Goal: Task Accomplishment & Management: Complete application form

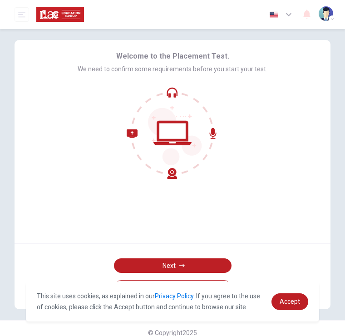
click at [205, 263] on button "Next" at bounding box center [173, 265] width 118 height 15
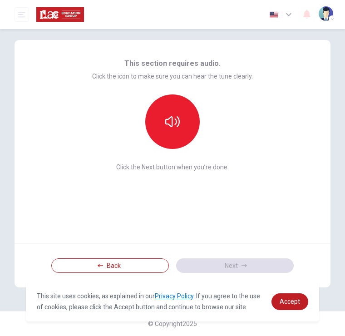
click at [185, 123] on button "button" at bounding box center [172, 121] width 55 height 55
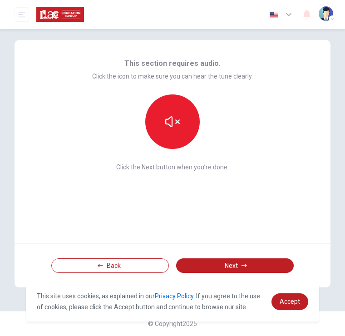
click at [177, 121] on icon "button" at bounding box center [172, 121] width 15 height 11
click at [169, 127] on icon "button" at bounding box center [172, 121] width 15 height 15
click at [245, 268] on icon "button" at bounding box center [244, 265] width 5 height 5
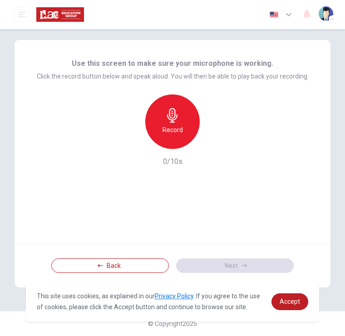
click at [174, 127] on h6 "Record" at bounding box center [173, 129] width 20 height 11
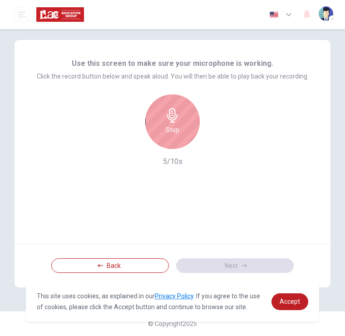
click at [172, 126] on h6 "Stop" at bounding box center [173, 129] width 14 height 11
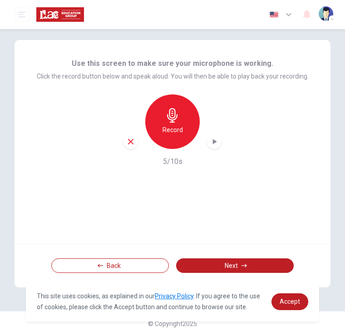
click at [217, 142] on icon "button" at bounding box center [214, 141] width 9 height 9
click at [243, 263] on icon "button" at bounding box center [244, 265] width 5 height 5
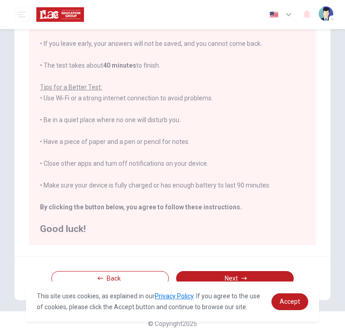
scroll to position [104, 0]
click at [245, 275] on button "Next" at bounding box center [235, 278] width 118 height 15
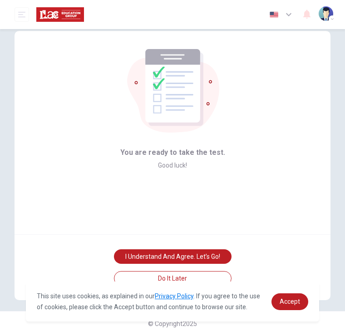
scroll to position [9, 0]
click at [215, 254] on button "I understand and agree. Let’s go!" at bounding box center [173, 256] width 118 height 15
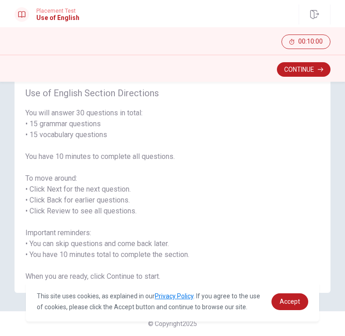
scroll to position [25, 0]
click at [311, 75] on button "Continue" at bounding box center [304, 69] width 54 height 15
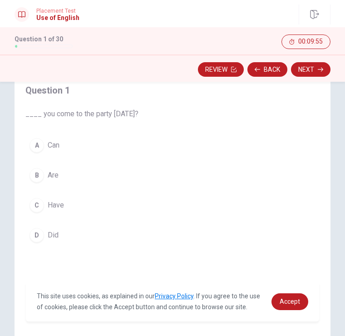
scroll to position [50, 0]
click at [40, 143] on div "A" at bounding box center [37, 146] width 15 height 15
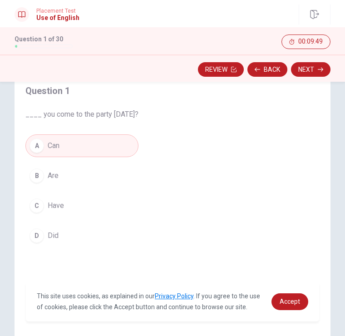
click at [320, 70] on icon "button" at bounding box center [320, 69] width 5 height 5
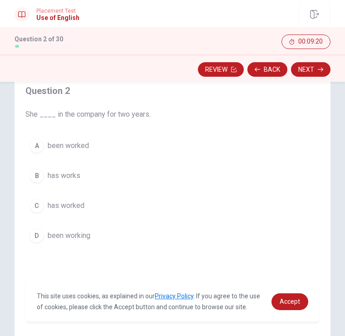
click at [37, 207] on div "C" at bounding box center [37, 206] width 15 height 15
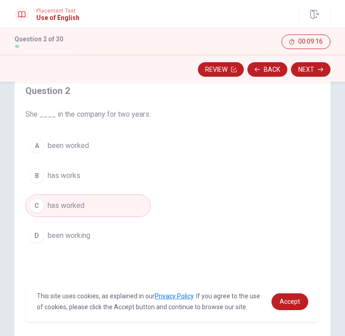
click at [318, 70] on icon "button" at bounding box center [320, 69] width 5 height 5
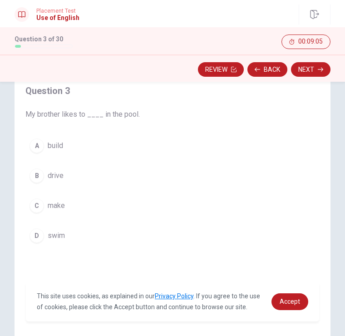
click at [40, 234] on div "D" at bounding box center [37, 236] width 15 height 15
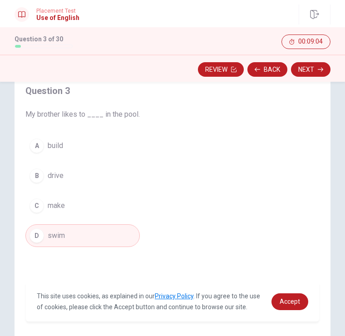
click at [316, 71] on button "Next" at bounding box center [311, 69] width 40 height 15
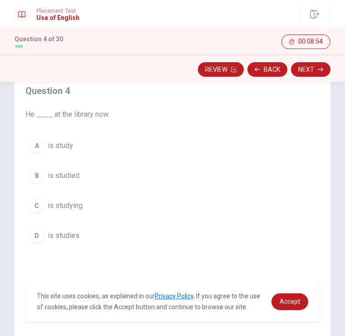
click at [36, 206] on div "C" at bounding box center [37, 206] width 15 height 15
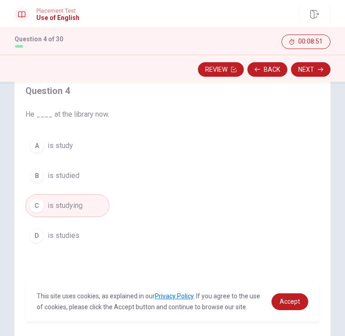
click at [323, 71] on icon "button" at bounding box center [320, 69] width 5 height 5
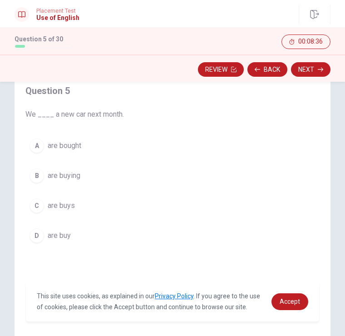
click at [35, 172] on div "B" at bounding box center [37, 176] width 15 height 15
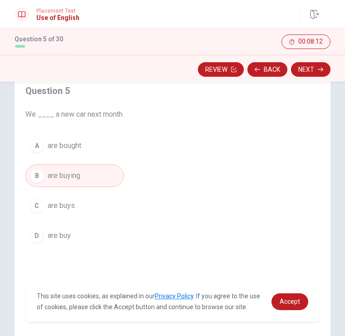
click at [39, 209] on div "C" at bounding box center [37, 206] width 15 height 15
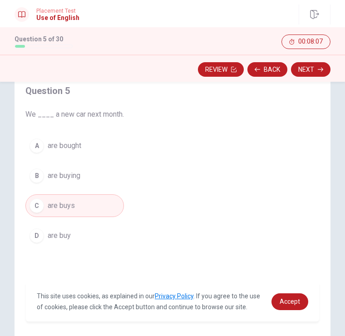
click at [38, 236] on div "D" at bounding box center [37, 236] width 15 height 15
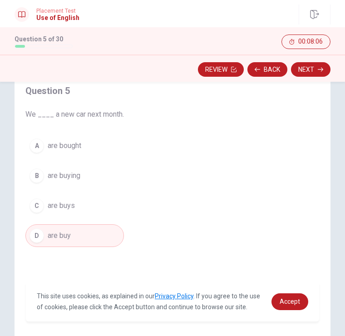
click at [40, 204] on div "C" at bounding box center [37, 206] width 15 height 15
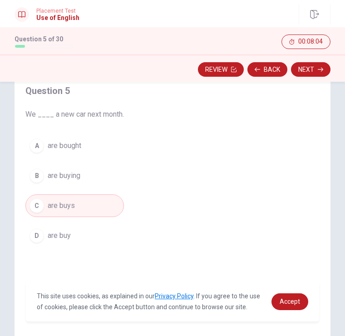
click at [42, 237] on div "D" at bounding box center [37, 236] width 15 height 15
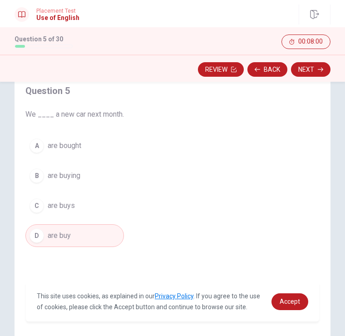
click at [324, 70] on button "Next" at bounding box center [311, 69] width 40 height 15
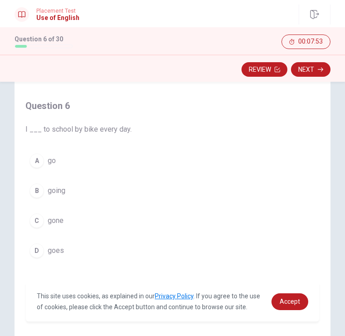
scroll to position [36, 0]
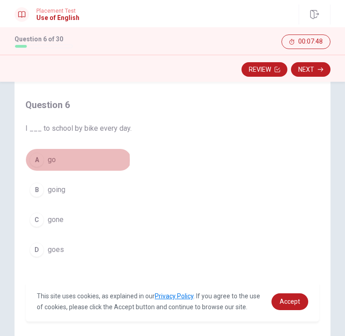
click at [40, 160] on div "A" at bounding box center [37, 160] width 15 height 15
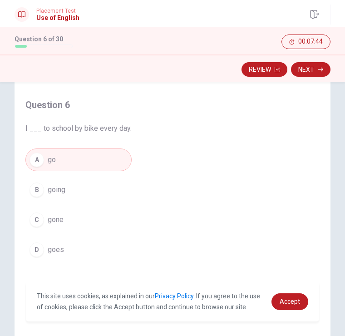
click at [321, 71] on icon "button" at bounding box center [320, 70] width 5 height 4
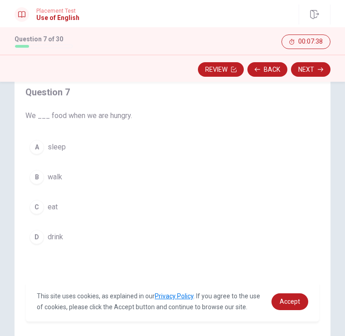
scroll to position [48, 0]
click at [40, 211] on div "C" at bounding box center [37, 208] width 15 height 15
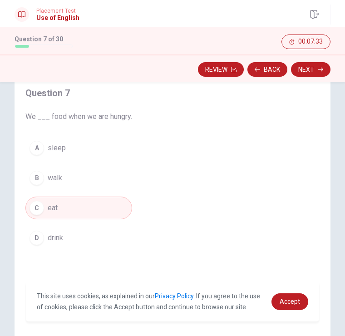
click at [318, 72] on icon "button" at bounding box center [320, 69] width 5 height 5
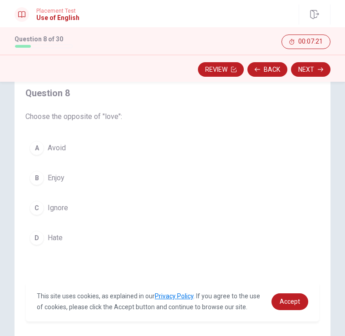
click at [40, 210] on div "C" at bounding box center [37, 208] width 15 height 15
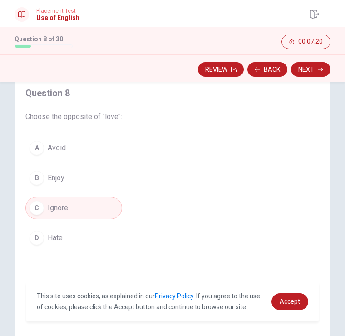
click at [36, 238] on div "D" at bounding box center [37, 238] width 15 height 15
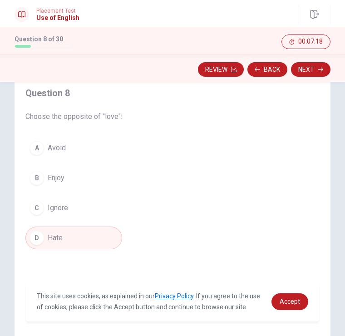
click at [318, 73] on button "Next" at bounding box center [311, 69] width 40 height 15
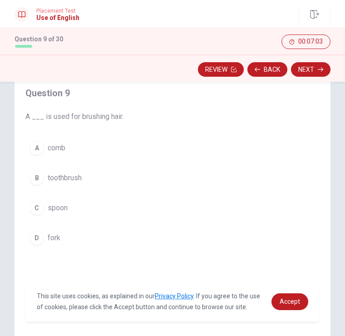
click at [43, 179] on div "B" at bounding box center [37, 178] width 15 height 15
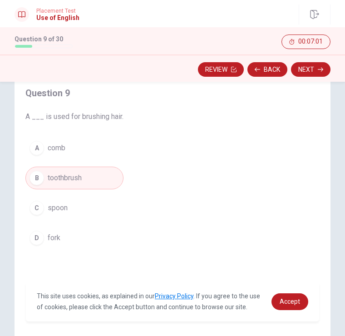
click at [40, 149] on div "A" at bounding box center [37, 148] width 15 height 15
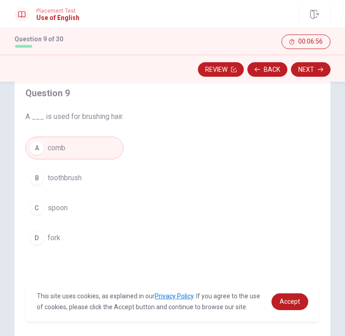
click at [323, 67] on icon "button" at bounding box center [320, 69] width 5 height 5
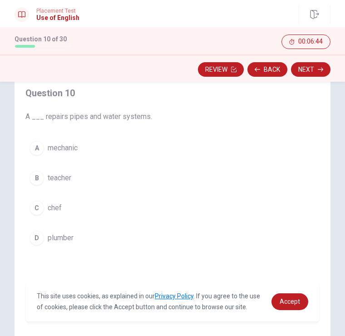
click at [44, 151] on button "A mechanic" at bounding box center [88, 148] width 127 height 23
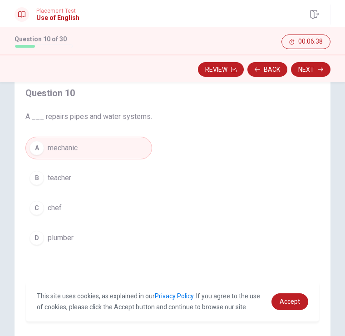
click at [319, 73] on button "Next" at bounding box center [311, 69] width 40 height 15
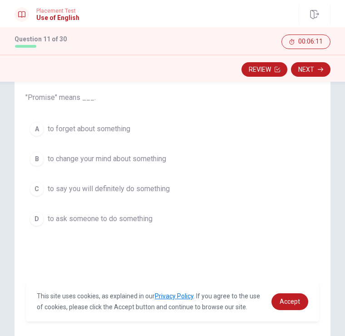
scroll to position [66, 0]
click at [32, 191] on div "C" at bounding box center [37, 190] width 15 height 15
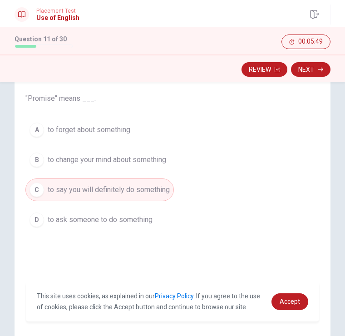
click at [321, 71] on icon "button" at bounding box center [320, 69] width 5 height 5
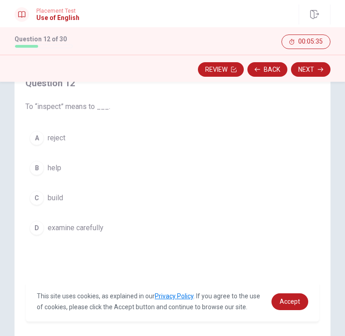
scroll to position [57, 0]
click at [34, 229] on div "D" at bounding box center [37, 228] width 15 height 15
click at [315, 72] on button "Next" at bounding box center [311, 69] width 40 height 15
click at [275, 70] on button "Back" at bounding box center [268, 69] width 40 height 15
click at [315, 70] on button "Next" at bounding box center [311, 69] width 40 height 15
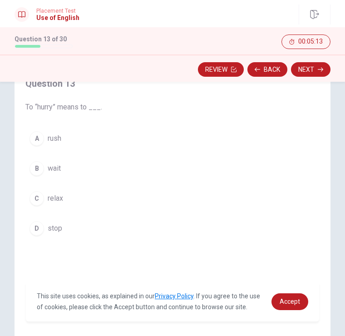
click at [40, 139] on div "A" at bounding box center [37, 138] width 15 height 15
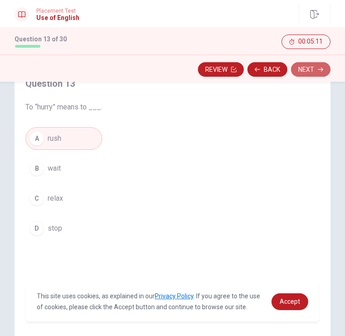
click at [318, 66] on button "Next" at bounding box center [311, 69] width 40 height 15
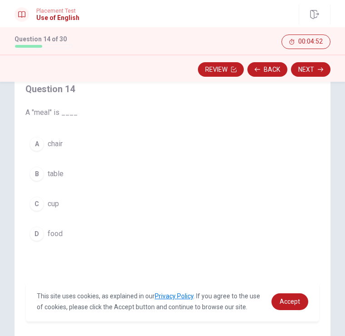
scroll to position [51, 0]
click at [37, 235] on div "D" at bounding box center [37, 235] width 15 height 15
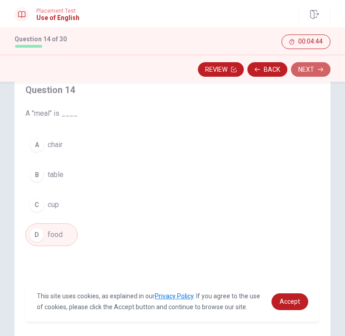
click at [318, 67] on icon "button" at bounding box center [320, 69] width 5 height 5
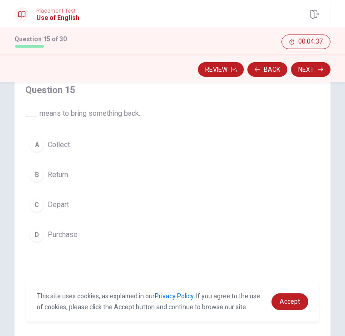
click at [37, 176] on div "B" at bounding box center [37, 175] width 15 height 15
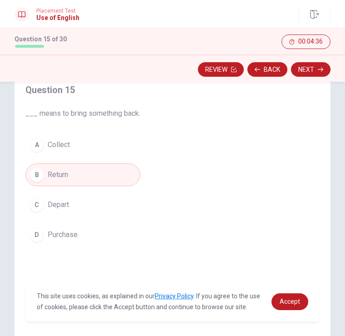
click at [317, 72] on button "Next" at bounding box center [311, 69] width 40 height 15
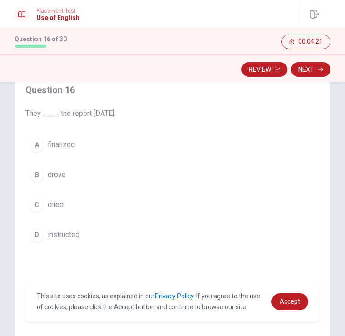
scroll to position [50, 0]
click at [34, 240] on div "D" at bounding box center [37, 236] width 15 height 15
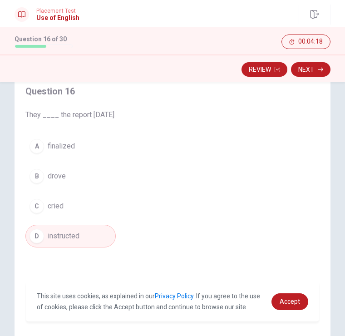
click at [316, 76] on button "Next" at bounding box center [311, 69] width 40 height 15
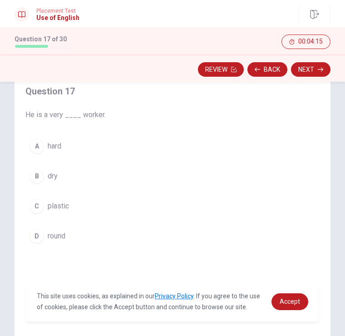
click at [33, 143] on div "A" at bounding box center [37, 146] width 15 height 15
click at [321, 71] on icon "button" at bounding box center [320, 69] width 5 height 5
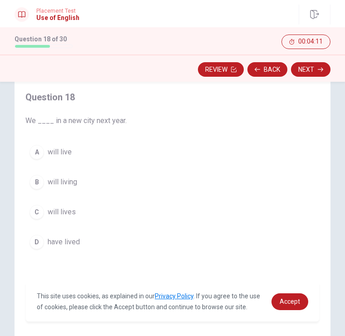
scroll to position [43, 0]
click at [40, 149] on div "A" at bounding box center [37, 152] width 15 height 15
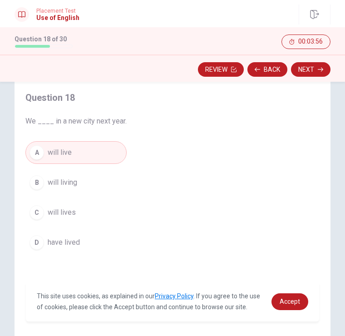
click at [318, 68] on icon "button" at bounding box center [320, 69] width 5 height 5
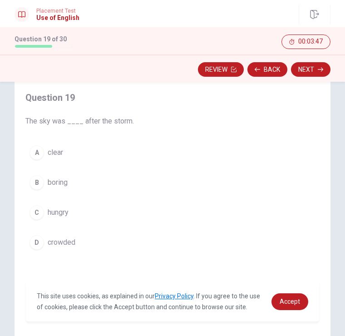
click at [36, 152] on div "A" at bounding box center [37, 152] width 15 height 15
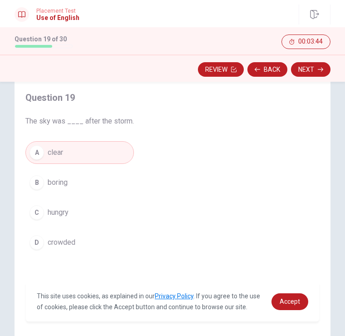
click at [323, 70] on icon "button" at bounding box center [320, 70] width 5 height 4
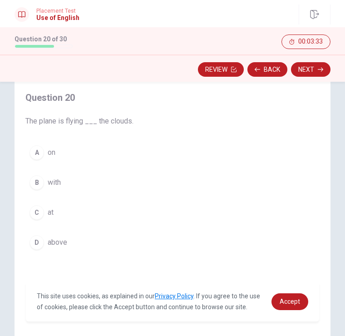
click at [43, 151] on div "A" at bounding box center [37, 152] width 15 height 15
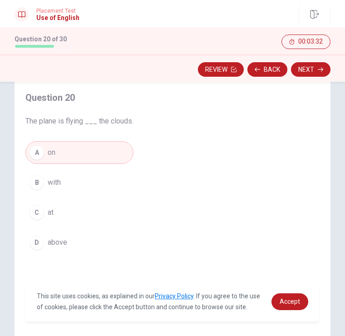
click at [318, 73] on button "Next" at bounding box center [311, 69] width 40 height 15
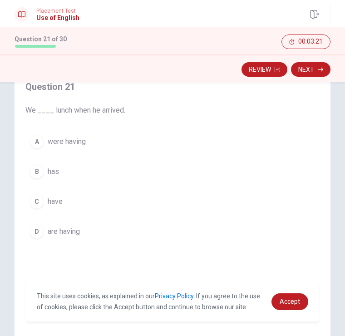
scroll to position [55, 0]
click at [36, 204] on div "C" at bounding box center [37, 201] width 15 height 15
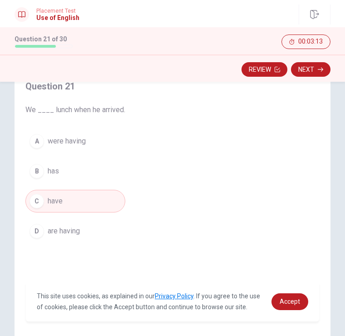
click at [317, 74] on button "Next" at bounding box center [311, 69] width 40 height 15
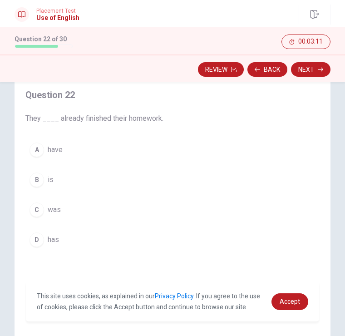
scroll to position [42, 0]
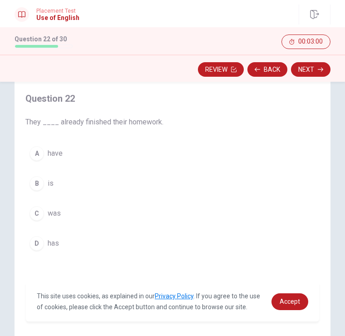
click at [31, 154] on div "A" at bounding box center [37, 153] width 15 height 15
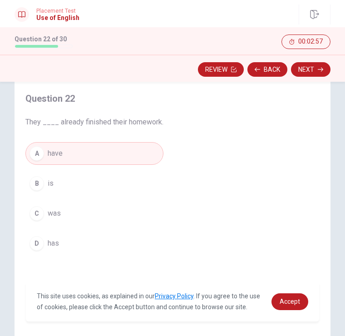
click at [318, 72] on button "Next" at bounding box center [311, 69] width 40 height 15
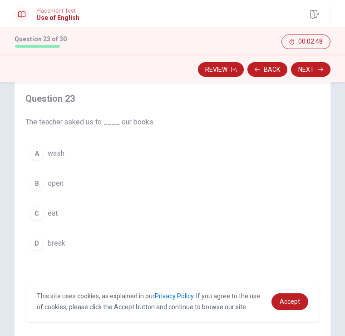
click at [37, 183] on div "B" at bounding box center [37, 183] width 15 height 15
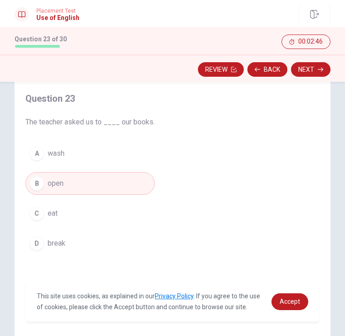
click at [314, 71] on button "Next" at bounding box center [311, 69] width 40 height 15
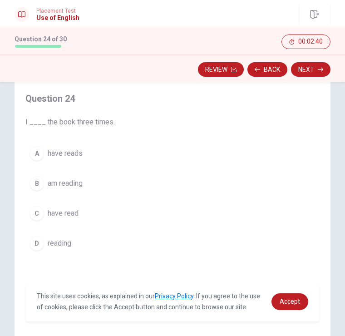
click at [35, 185] on div "B" at bounding box center [37, 183] width 15 height 15
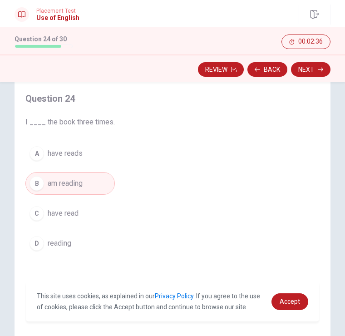
click at [320, 69] on icon "button" at bounding box center [320, 69] width 5 height 5
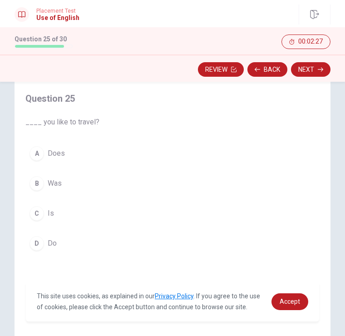
click at [33, 247] on div "D" at bounding box center [37, 243] width 15 height 15
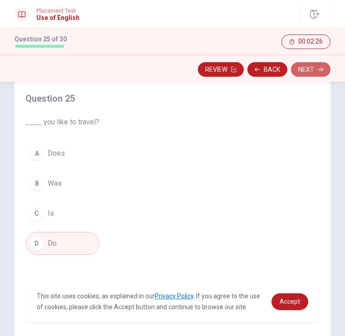
click at [318, 73] on button "Next" at bounding box center [311, 69] width 40 height 15
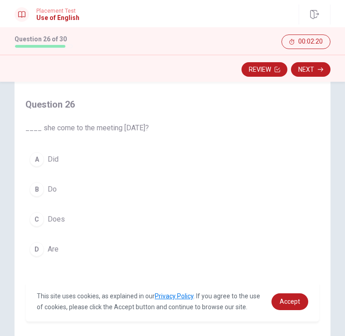
scroll to position [37, 0]
click at [36, 218] on div "C" at bounding box center [37, 218] width 15 height 15
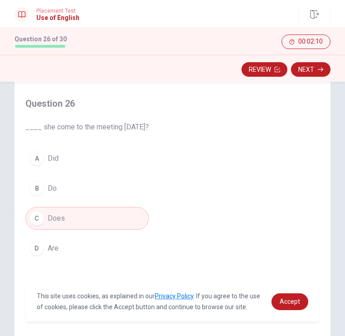
click at [317, 69] on button "Next" at bounding box center [311, 69] width 40 height 15
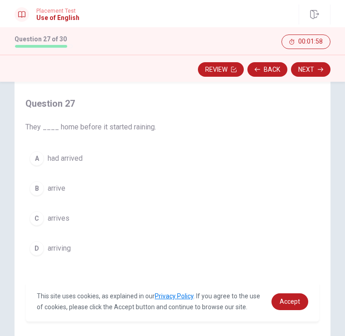
click at [41, 161] on div "A" at bounding box center [37, 158] width 15 height 15
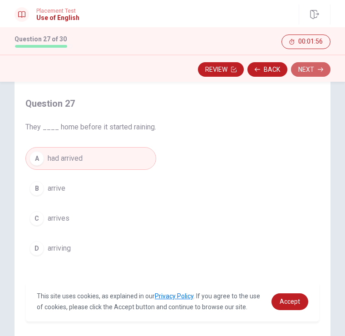
click at [322, 70] on icon "button" at bounding box center [320, 70] width 5 height 4
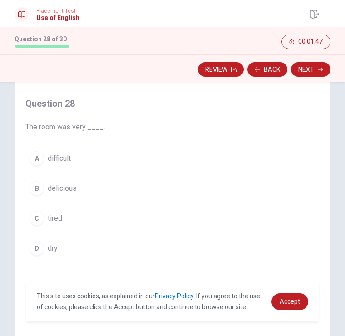
click at [30, 219] on div "C" at bounding box center [37, 218] width 15 height 15
click at [34, 246] on div "D" at bounding box center [37, 248] width 15 height 15
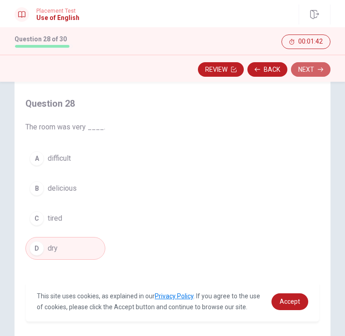
click at [317, 73] on button "Next" at bounding box center [311, 69] width 40 height 15
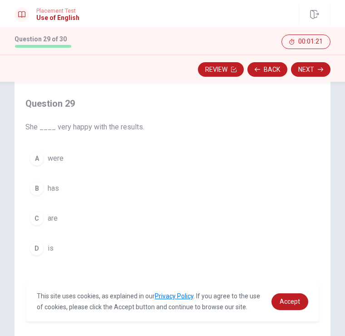
click at [37, 251] on div "D" at bounding box center [37, 248] width 15 height 15
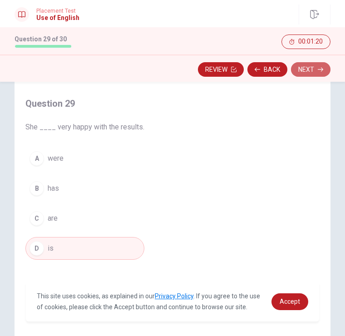
click at [321, 72] on icon "button" at bounding box center [320, 69] width 5 height 5
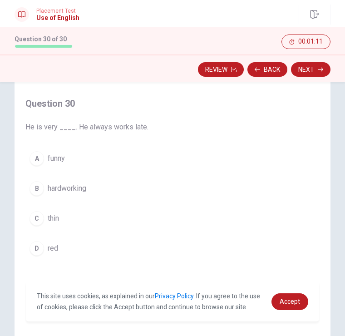
click at [40, 190] on div "B" at bounding box center [37, 188] width 15 height 15
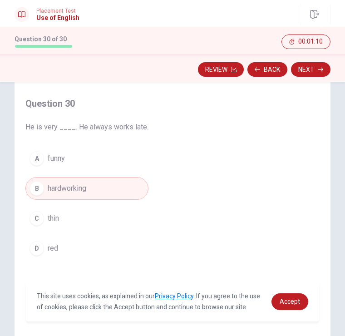
click at [316, 72] on button "Next" at bounding box center [311, 69] width 40 height 15
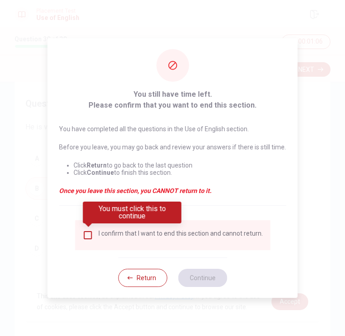
click at [88, 235] on input "You must click this to continue" at bounding box center [87, 235] width 11 height 11
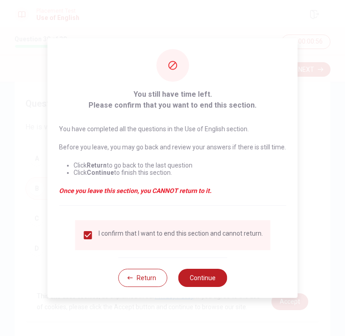
click at [204, 276] on button "Continue" at bounding box center [202, 278] width 49 height 18
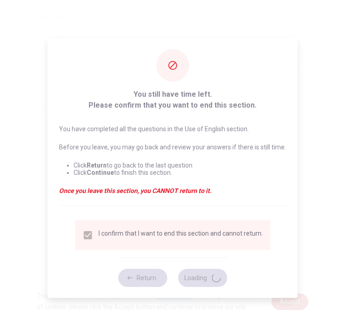
scroll to position [0, 0]
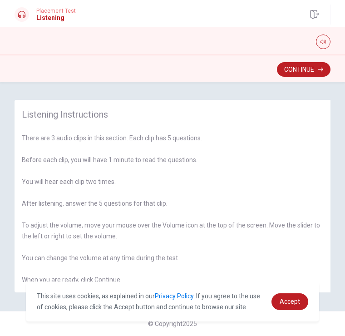
click at [314, 73] on button "Continue" at bounding box center [304, 69] width 54 height 15
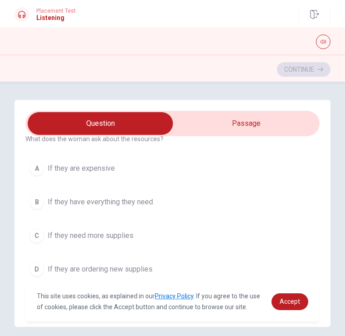
type input "6"
click at [275, 130] on input "checkbox" at bounding box center [101, 123] width 442 height 23
checkbox input "true"
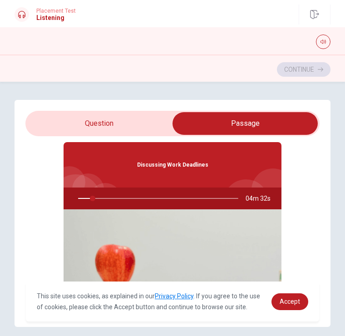
scroll to position [4, 0]
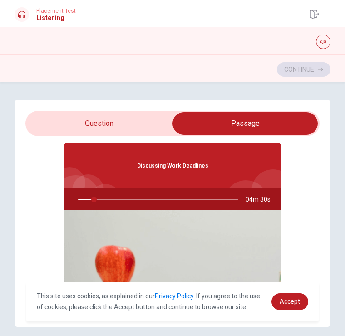
type input "10"
click at [137, 114] on input "checkbox" at bounding box center [246, 123] width 442 height 23
checkbox input "false"
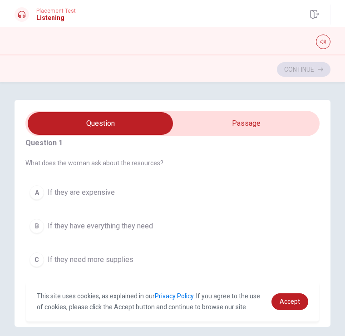
scroll to position [10, 0]
type input "13"
click at [281, 126] on input "checkbox" at bounding box center [101, 123] width 442 height 23
checkbox input "true"
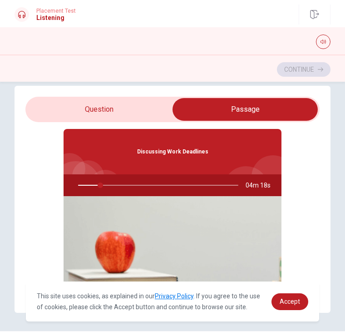
scroll to position [18, 0]
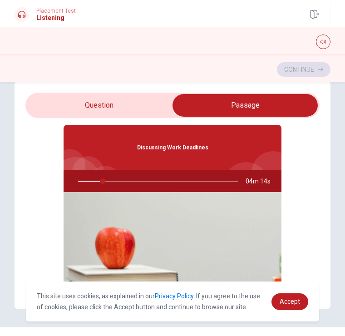
type input "15"
click at [124, 103] on input "checkbox" at bounding box center [246, 105] width 442 height 23
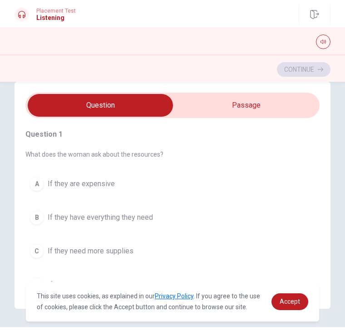
scroll to position [0, 0]
click at [288, 113] on input "checkbox" at bounding box center [101, 105] width 442 height 23
checkbox input "true"
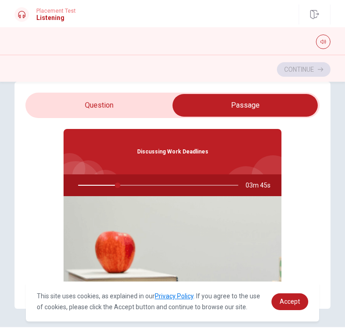
type input "25"
click at [147, 94] on input "checkbox" at bounding box center [246, 105] width 442 height 23
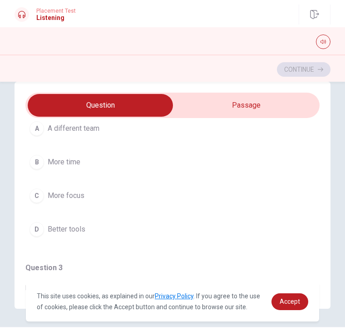
scroll to position [245, 0]
click at [35, 194] on div "C" at bounding box center [37, 195] width 15 height 15
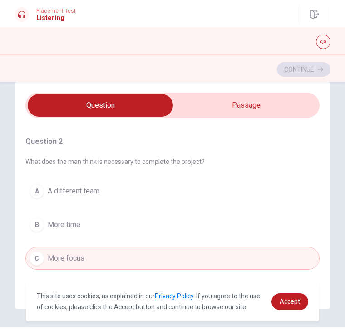
scroll to position [178, 0]
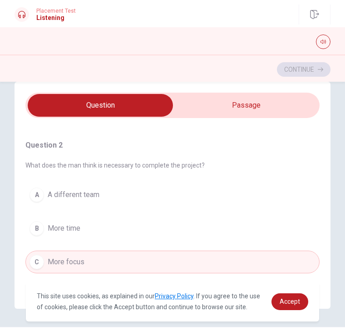
click at [223, 111] on input "checkbox" at bounding box center [101, 105] width 442 height 23
checkbox input "true"
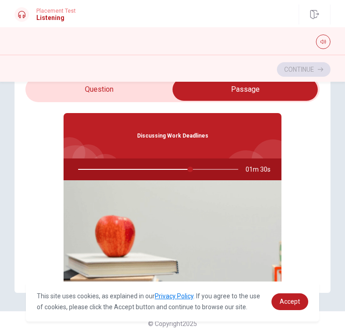
scroll to position [0, 0]
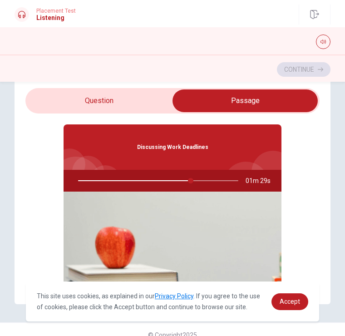
type input "71"
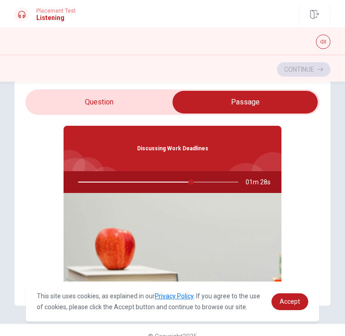
click at [79, 102] on input "checkbox" at bounding box center [246, 102] width 442 height 23
checkbox input "false"
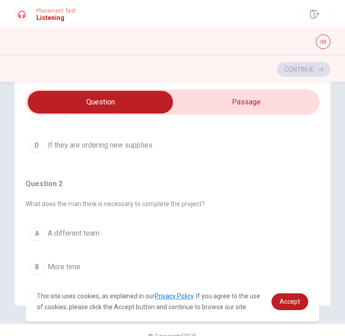
type input "72"
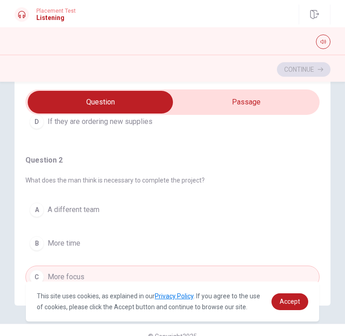
click at [219, 106] on input "checkbox" at bounding box center [101, 102] width 442 height 23
checkbox input "true"
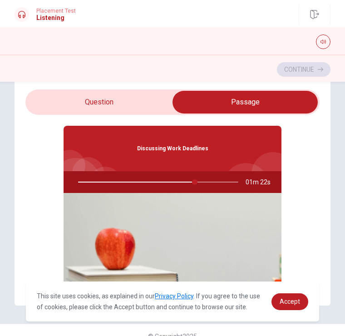
scroll to position [0, 0]
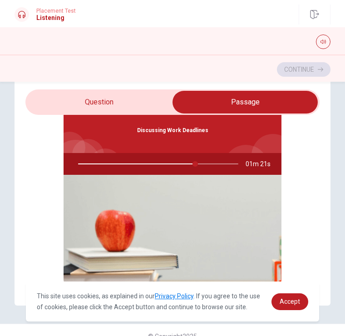
type input "73"
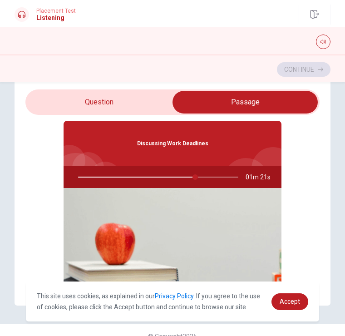
scroll to position [4, 0]
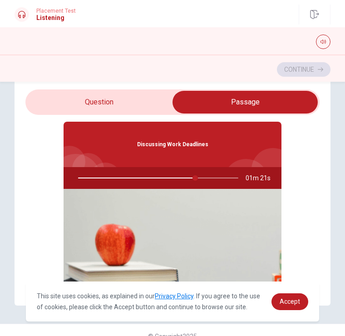
click at [73, 111] on input "checkbox" at bounding box center [246, 102] width 442 height 23
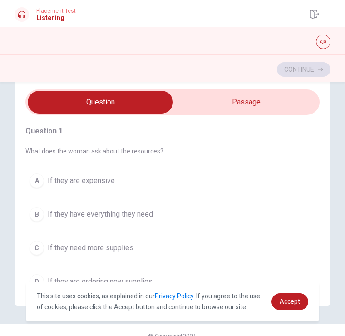
scroll to position [0, 0]
click at [195, 97] on input "checkbox" at bounding box center [101, 102] width 442 height 23
checkbox input "true"
type input "75"
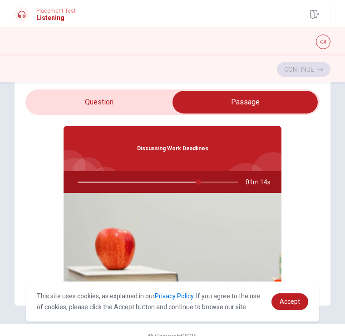
click at [83, 99] on input "checkbox" at bounding box center [246, 102] width 442 height 23
checkbox input "false"
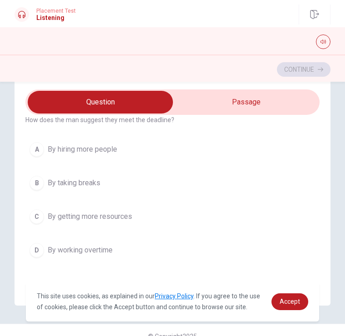
scroll to position [413, 0]
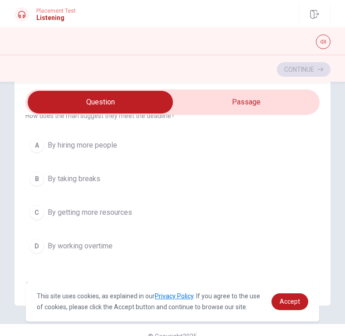
click at [31, 182] on div "B" at bounding box center [37, 179] width 15 height 15
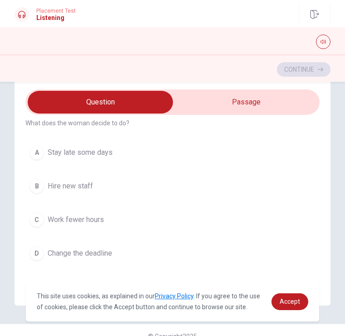
scroll to position [596, 0]
click at [38, 221] on div "C" at bounding box center [37, 219] width 15 height 15
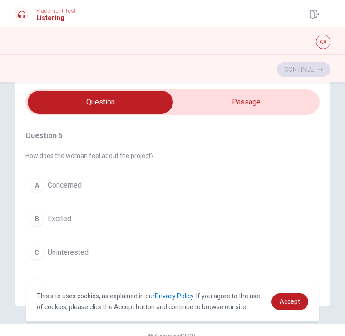
scroll to position [751, 0]
click at [50, 222] on span "Excited" at bounding box center [60, 219] width 24 height 11
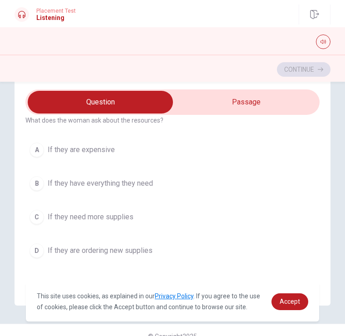
scroll to position [32, 0]
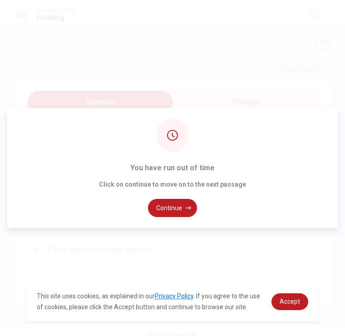
click at [163, 209] on button "Continue" at bounding box center [172, 208] width 49 height 18
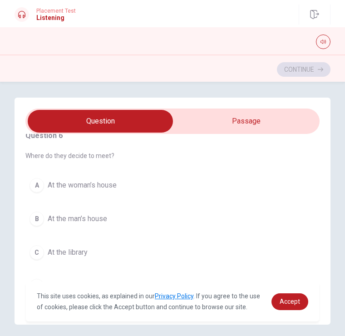
scroll to position [15, 0]
type input "9"
click at [218, 130] on input "checkbox" at bounding box center [101, 121] width 442 height 23
checkbox input "true"
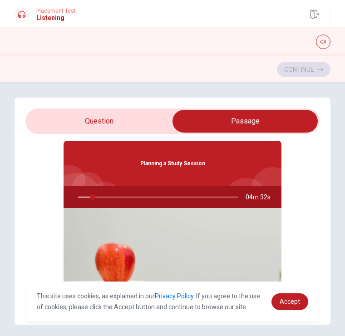
type input "9"
click at [77, 122] on input "checkbox" at bounding box center [246, 121] width 442 height 23
checkbox input "false"
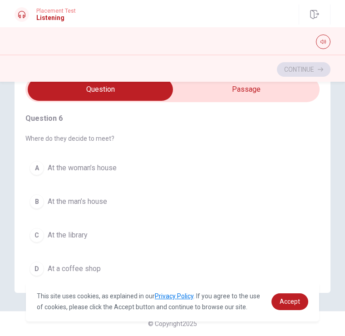
scroll to position [0, 0]
click at [39, 228] on div "C" at bounding box center [37, 235] width 15 height 15
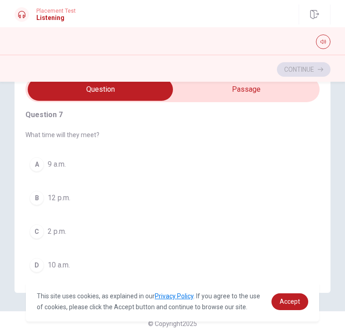
click at [37, 258] on div "D" at bounding box center [37, 265] width 15 height 15
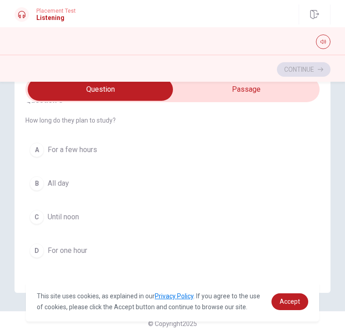
scroll to position [394, 0]
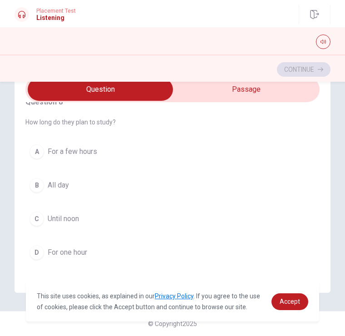
click at [34, 245] on div "D" at bounding box center [37, 252] width 15 height 15
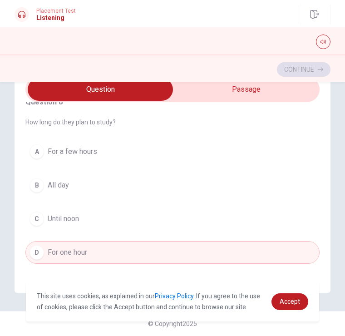
click at [38, 144] on div "A" at bounding box center [37, 151] width 15 height 15
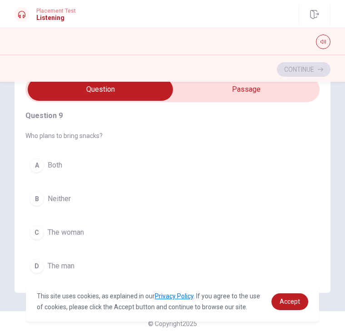
scroll to position [574, 0]
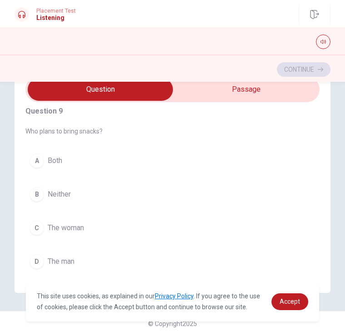
click at [39, 221] on div "C" at bounding box center [37, 228] width 15 height 15
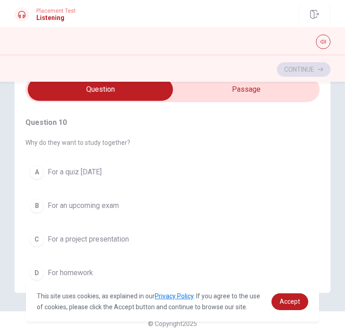
scroll to position [751, 0]
click at [38, 233] on div "C" at bounding box center [37, 240] width 15 height 15
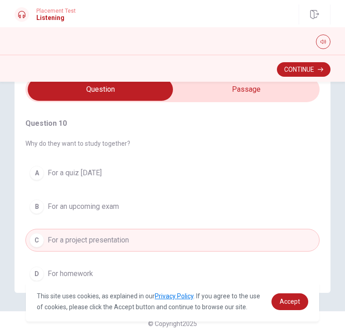
click at [322, 69] on icon "button" at bounding box center [320, 70] width 5 height 4
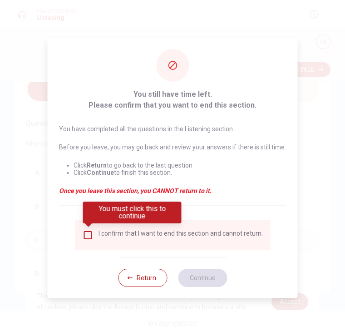
click at [83, 239] on input "You must click this to continue" at bounding box center [87, 235] width 11 height 11
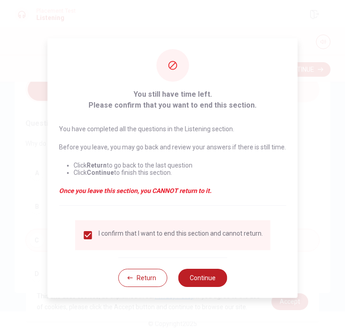
click at [209, 275] on button "Continue" at bounding box center [202, 278] width 49 height 18
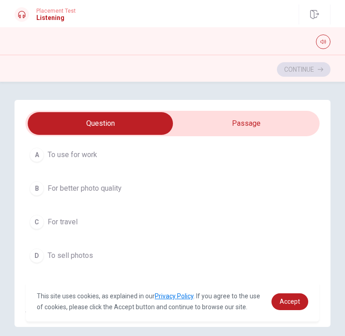
scroll to position [51, 0]
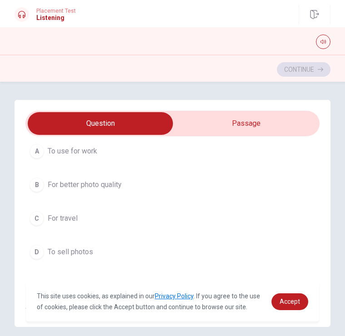
click at [41, 187] on div "B" at bounding box center [37, 185] width 15 height 15
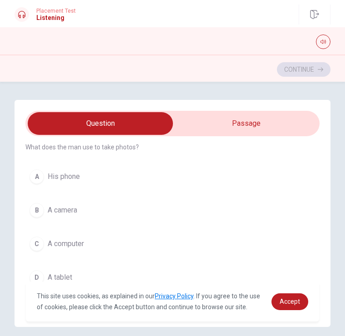
scroll to position [217, 0]
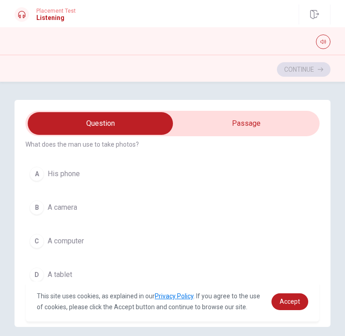
click at [60, 210] on span "A camera" at bounding box center [63, 207] width 30 height 11
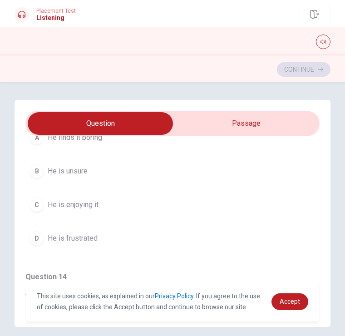
scroll to position [443, 0]
click at [70, 199] on span "He is enjoying it" at bounding box center [73, 204] width 51 height 11
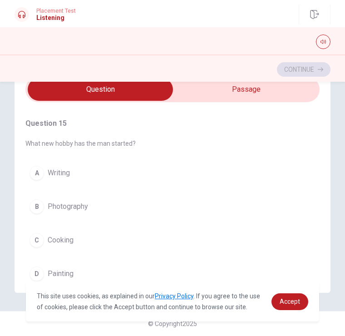
scroll to position [48, 0]
click at [66, 201] on span "Photography" at bounding box center [68, 206] width 40 height 11
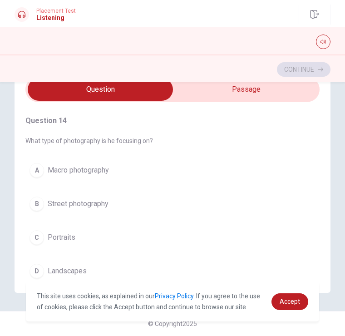
scroll to position [564, 0]
click at [44, 164] on div "A" at bounding box center [37, 171] width 15 height 15
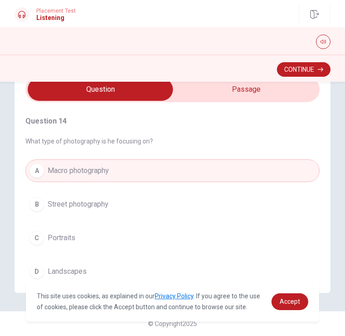
click at [319, 63] on button "Continue" at bounding box center [304, 69] width 54 height 15
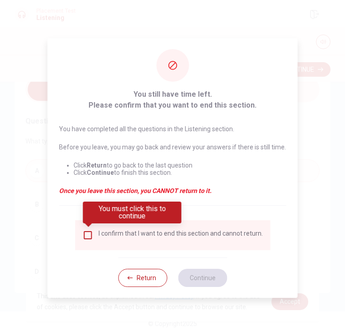
click at [100, 231] on div "I confirm that I want to end this section and cannot return." at bounding box center [181, 235] width 164 height 11
click at [95, 231] on div "I confirm that I want to end this section and cannot return." at bounding box center [172, 235] width 181 height 11
click at [92, 237] on input "You must click this to continue" at bounding box center [87, 235] width 11 height 11
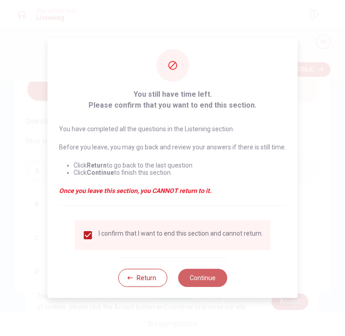
click at [211, 273] on button "Continue" at bounding box center [202, 278] width 49 height 18
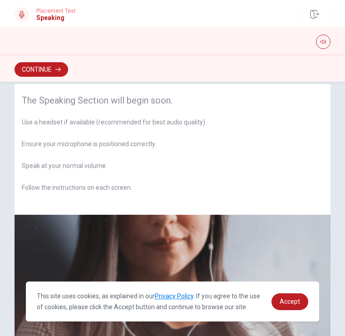
scroll to position [15, 0]
click at [40, 73] on button "Continue" at bounding box center [42, 69] width 54 height 15
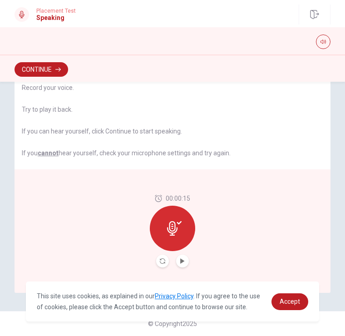
scroll to position [72, 0]
click at [40, 73] on button "Continue" at bounding box center [42, 69] width 54 height 15
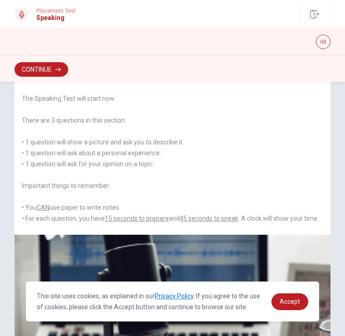
scroll to position [39, 0]
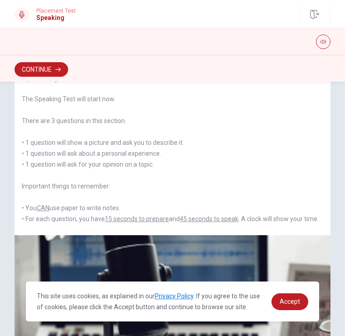
click at [61, 74] on button "Continue" at bounding box center [42, 69] width 54 height 15
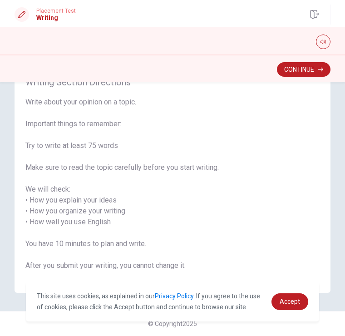
scroll to position [36, 0]
click at [323, 67] on icon "button" at bounding box center [320, 69] width 5 height 5
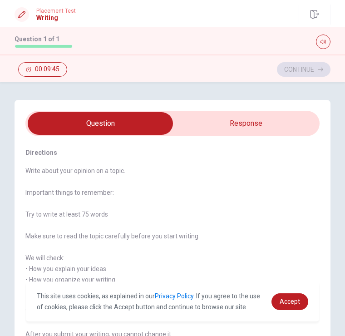
scroll to position [0, 0]
click at [293, 115] on input "checkbox" at bounding box center [101, 123] width 442 height 23
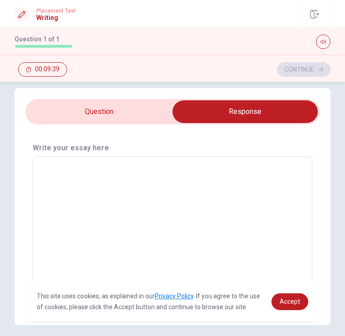
scroll to position [10, 0]
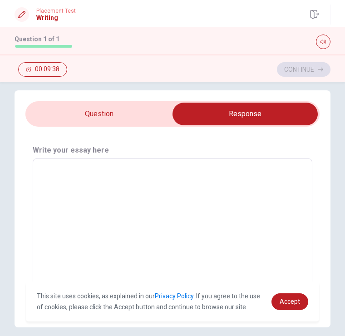
click at [151, 110] on input "checkbox" at bounding box center [246, 114] width 442 height 23
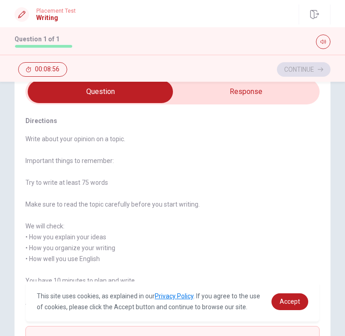
scroll to position [29, 0]
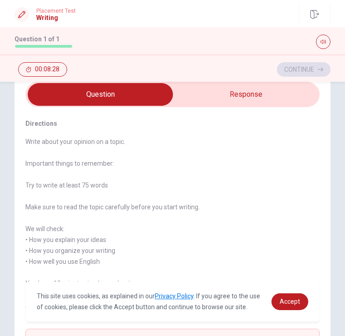
click at [234, 95] on input "checkbox" at bounding box center [101, 94] width 442 height 23
checkbox input "true"
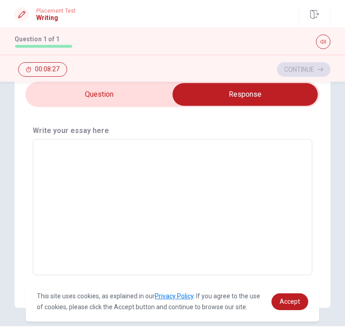
click at [106, 173] on textarea at bounding box center [172, 207] width 267 height 121
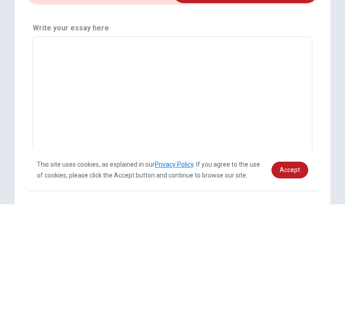
scroll to position [0, 0]
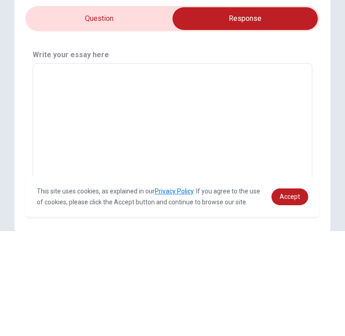
type textarea "R"
type textarea "x"
type textarea "Re"
type textarea "x"
type textarea "Rem"
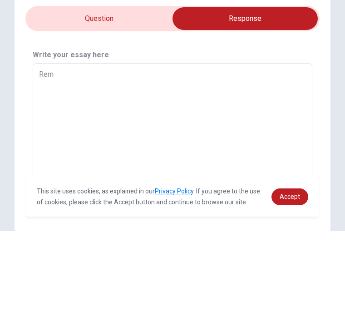
type textarea "x"
type textarea "Reme"
type textarea "x"
type textarea "Remeb"
type textarea "x"
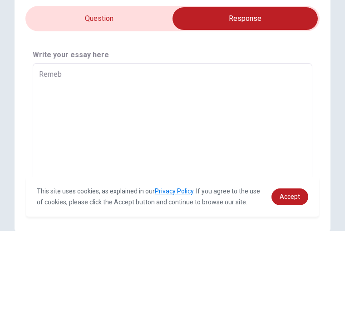
type textarea "Remebe"
type textarea "x"
type textarea "Remeber"
type textarea "x"
type textarea "Remeber"
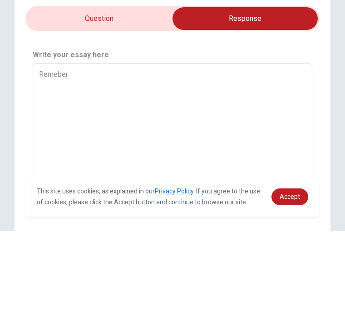
type textarea "x"
type textarea "Remeber i"
type textarea "x"
type textarea "Remeber is"
type textarea "x"
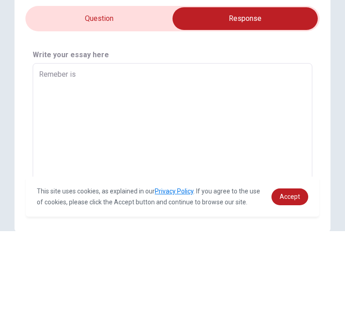
type textarea "Remeber is"
type textarea "x"
type textarea "Remeber is v"
type textarea "x"
type textarea "Remeber is ve"
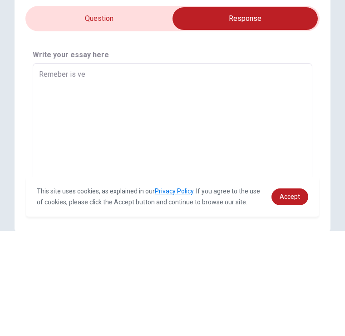
type textarea "x"
type textarea "Remeber is ver"
type textarea "x"
type textarea "Remeber is very"
type textarea "x"
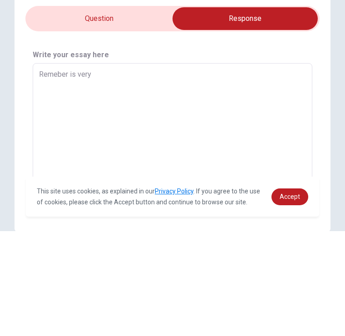
type textarea "Remeber is very"
type textarea "x"
type textarea "Remeber is very g"
type textarea "x"
type textarea "Remeber is very go"
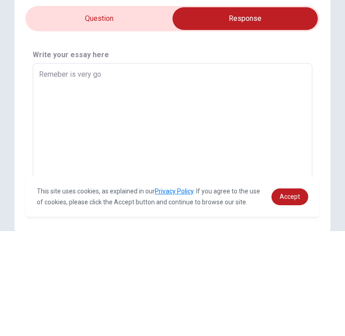
type textarea "x"
type textarea "Remeber is very goo"
type textarea "x"
type textarea "Remeber is very good"
type textarea "x"
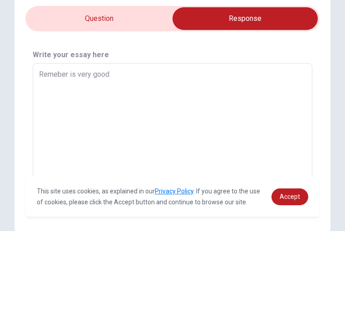
type textarea "Remeber is very goo"
type textarea "x"
type textarea "Remeber is very go"
type textarea "x"
type textarea "Remeber is very g"
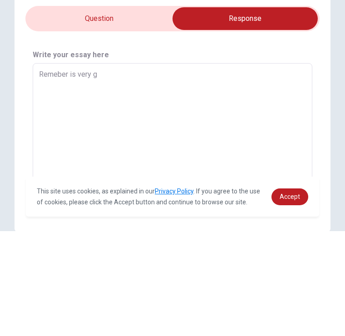
type textarea "x"
type textarea "Remeber is very"
type textarea "x"
type textarea "Remeber is very i"
type textarea "x"
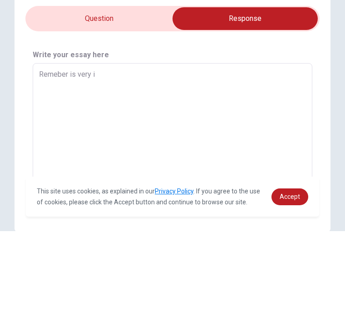
type textarea "Remeber is very im"
type textarea "x"
type textarea "Remeber is very imp"
type textarea "x"
type textarea "Remeber is very impo"
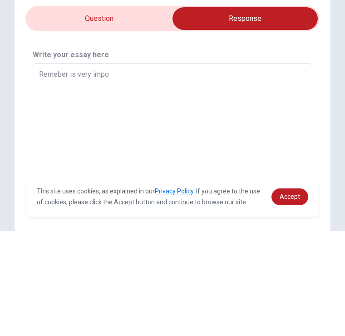
type textarea "x"
type textarea "Remeber is very impor"
type textarea "x"
type textarea "Remeber is very import"
type textarea "x"
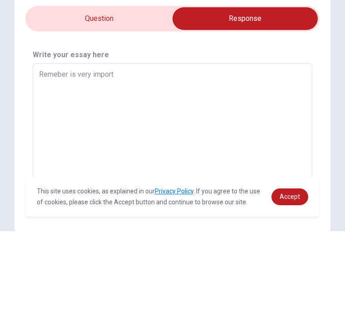
type textarea "Remeber is very importa"
type textarea "x"
type textarea "Remeber is very importan"
type textarea "x"
type textarea "Remeber is very important"
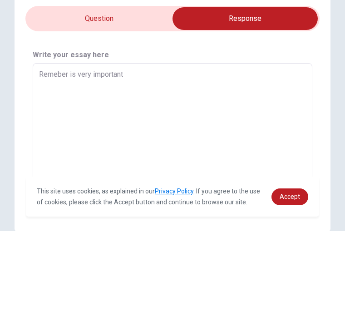
type textarea "x"
type textarea "Remeber is very important."
type textarea "x"
type textarea "Remeber is very important."
click at [61, 112] on input "checkbox" at bounding box center [246, 123] width 442 height 23
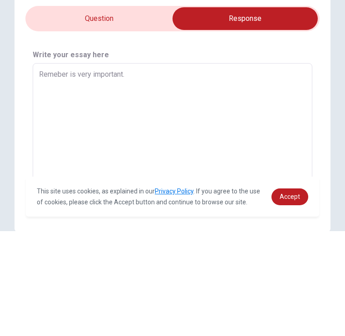
checkbox input "false"
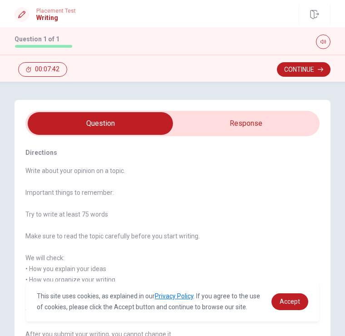
type textarea "x"
click at [265, 129] on input "checkbox" at bounding box center [101, 123] width 442 height 23
checkbox input "true"
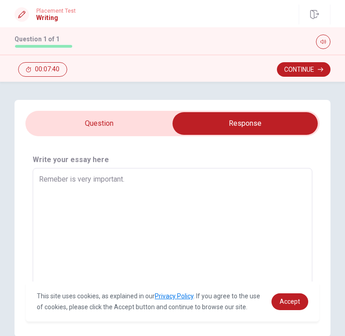
click at [242, 185] on textarea "Remeber is very important." at bounding box center [172, 236] width 267 height 121
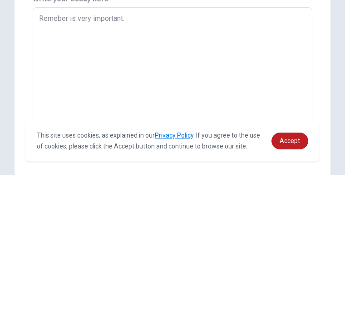
type textarea "x"
type textarea "Remeber is very important."
type textarea "x"
type textarea "Remeber is very important."
type textarea "x"
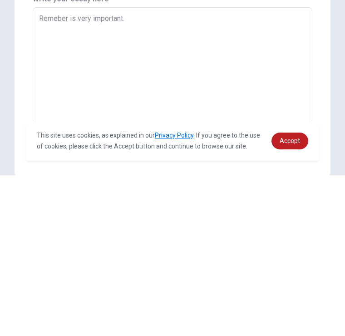
type textarea "Remeber is very important"
type textarea "x"
type textarea "Remeber is very importan"
type textarea "x"
type textarea "Remeber is very importa"
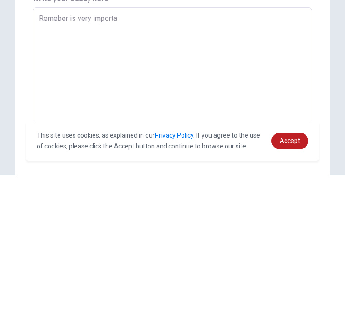
type textarea "x"
type textarea "Remeber is very import"
type textarea "x"
type textarea "Remeber is very impor"
type textarea "x"
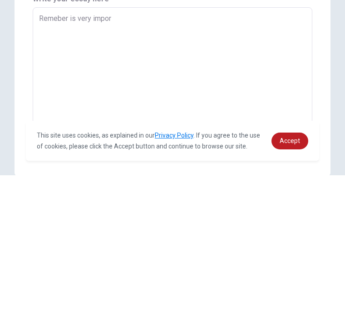
type textarea "Remeber is very impo"
type textarea "x"
type textarea "Remeber is very imp"
type textarea "x"
type textarea "Remeber is very im"
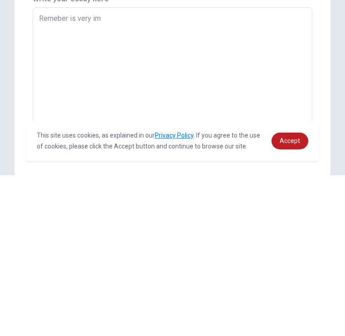
type textarea "x"
type textarea "Remeber is very i"
type textarea "x"
type textarea "Remeber is very"
type textarea "x"
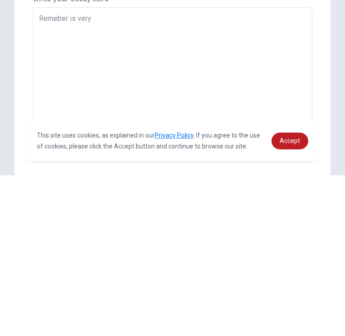
type textarea "Remeber is very"
type textarea "x"
type textarea "Remeber is ver"
type textarea "x"
type textarea "Remeber is ve"
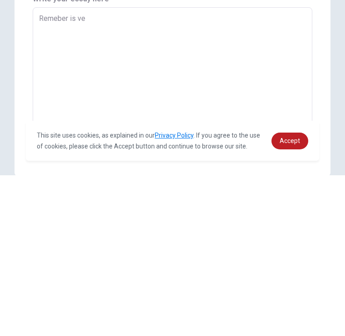
type textarea "x"
type textarea "Remeber is v"
type textarea "x"
type textarea "Remeber is"
type textarea "x"
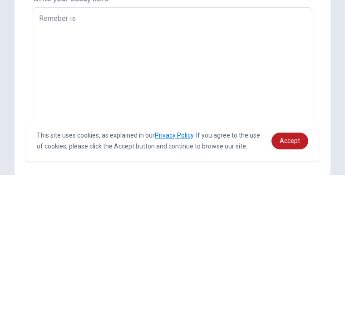
type textarea "Remeber is"
type textarea "x"
type textarea "Remeber i"
type textarea "x"
type textarea "Remeber"
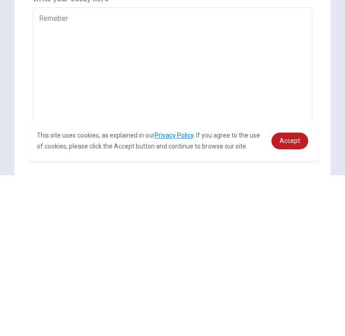
type textarea "x"
type textarea "Remeber"
type textarea "x"
type textarea "Remebe"
type textarea "x"
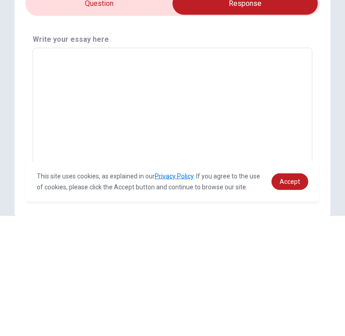
click at [50, 112] on input "checkbox" at bounding box center [246, 123] width 442 height 23
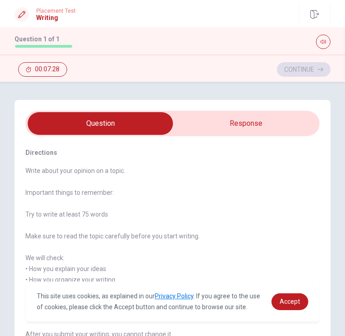
click at [270, 129] on input "checkbox" at bounding box center [101, 123] width 442 height 23
checkbox input "true"
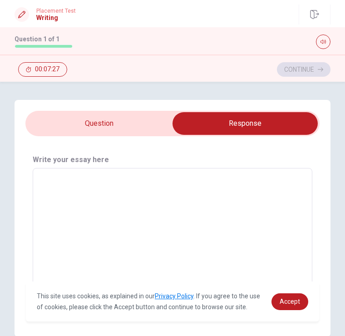
click at [228, 198] on textarea at bounding box center [172, 236] width 267 height 121
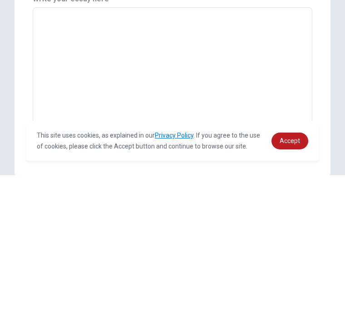
type textarea "I"
type textarea "x"
type textarea "Im"
type textarea "x"
type textarea "Imp"
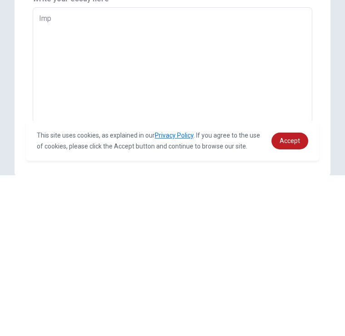
type textarea "x"
type textarea "Impo"
type textarea "x"
type textarea "Impor"
type textarea "x"
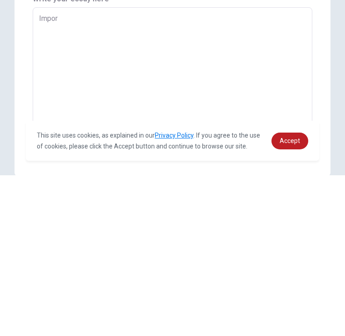
type textarea "Import"
type textarea "x"
type textarea "Importa"
type textarea "x"
type textarea "Importan"
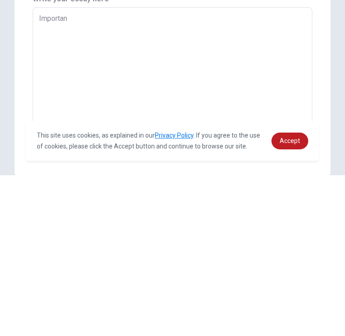
type textarea "x"
type textarea "Important"
type textarea "x"
type textarea "Important"
type textarea "x"
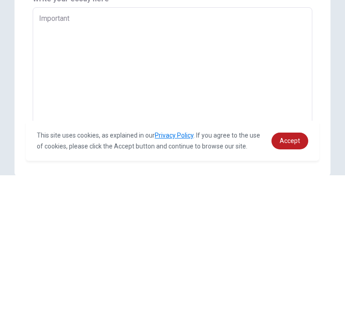
type textarea "Important t"
type textarea "x"
type textarea "Important th"
type textarea "x"
type textarea "Important thi"
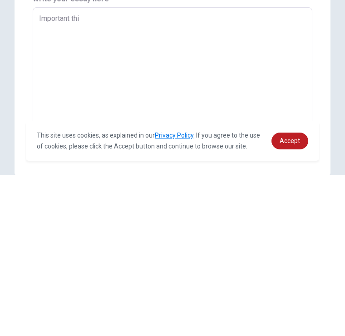
type textarea "x"
type textarea "Important thin"
type textarea "x"
type textarea "Important thing"
type textarea "x"
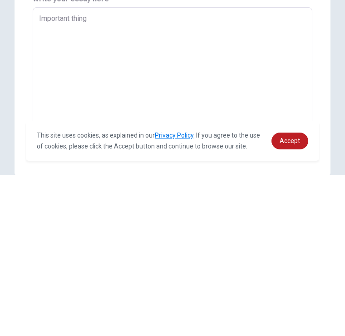
type textarea "Important things"
type textarea "x"
type textarea "Important things"
type textarea "x"
type textarea "Important things t"
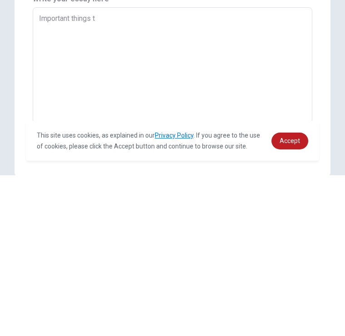
type textarea "x"
type textarea "Important things to"
type textarea "x"
type textarea "Important things to"
type textarea "x"
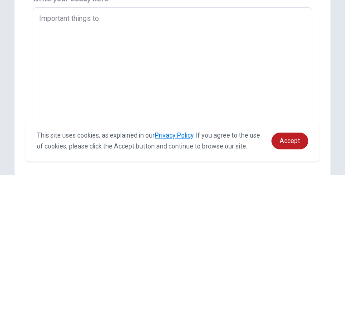
type textarea "Important things to r"
type textarea "x"
type textarea "Important things to re"
type textarea "x"
type textarea "Important things to rem"
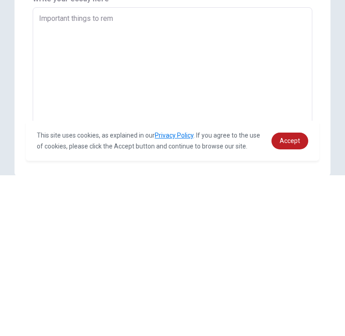
type textarea "x"
type textarea "Important things to reme"
type textarea "x"
type textarea "Important things to remem"
type textarea "x"
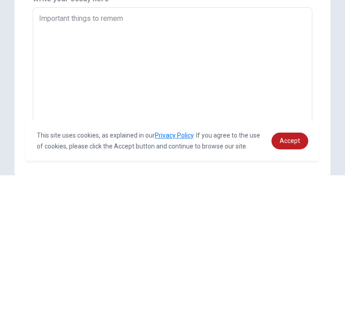
type textarea "Important things to rememb"
type textarea "x"
type textarea "Important things to remembe"
type textarea "x"
type textarea "Important things to remember"
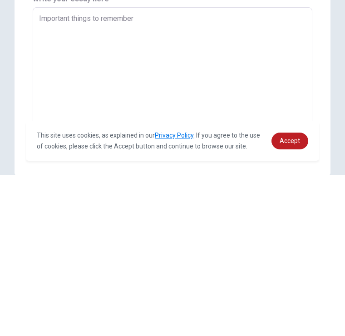
type textarea "x"
type textarea "Important things to remember"
type textarea "x"
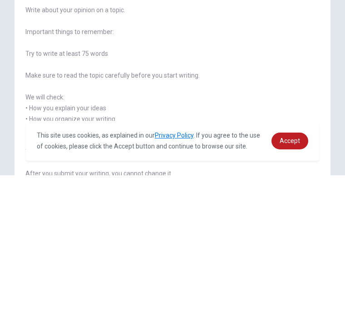
click at [213, 177] on span "Write about your opinion on a topic. Important things to remember: Try to write…" at bounding box center [172, 257] width 294 height 185
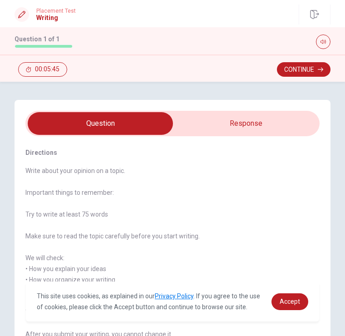
click at [275, 122] on input "checkbox" at bounding box center [101, 123] width 442 height 23
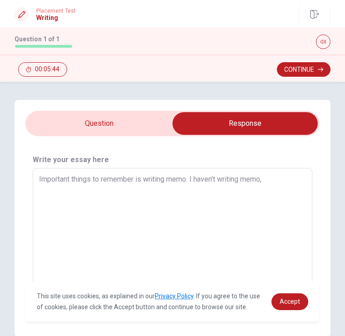
click at [188, 182] on textarea "Important things to remember is writing memo. I haven't writing memo," at bounding box center [172, 236] width 267 height 121
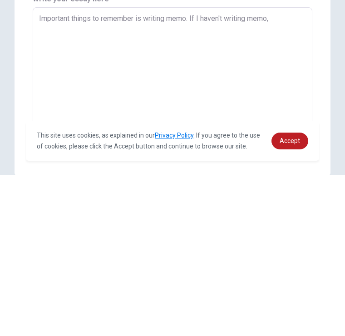
click at [285, 176] on textarea "Important things to remember is writing memo. If I haven't writing memo," at bounding box center [172, 236] width 267 height 121
